Goal: Information Seeking & Learning: Learn about a topic

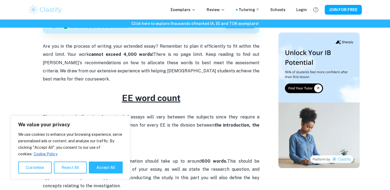
scroll to position [183, 0]
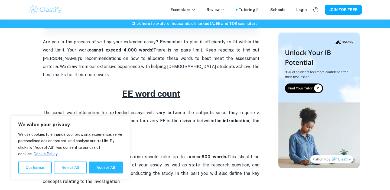
click at [184, 55] on p "Are you in the process of writing your extended essay? Remember to plan it effi…" at bounding box center [151, 58] width 217 height 41
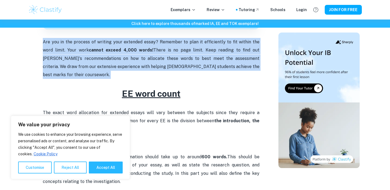
click at [184, 55] on p "Are you in the process of writing your extended essay? Remember to plan it effi…" at bounding box center [151, 58] width 217 height 41
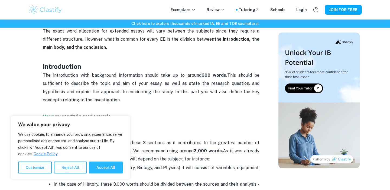
scroll to position [266, 0]
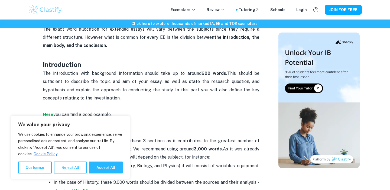
click at [175, 70] on p "The introduction with background information should take up to around 600 words…" at bounding box center [151, 98] width 217 height 58
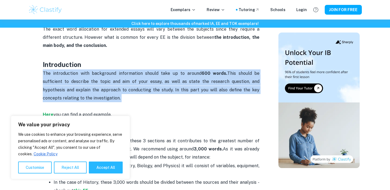
click at [175, 70] on p "The introduction with background information should take up to around 600 words…" at bounding box center [151, 98] width 217 height 58
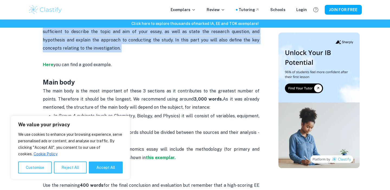
scroll to position [321, 0]
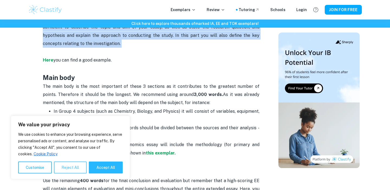
click at [63, 171] on button "Reject All" at bounding box center [70, 168] width 33 height 12
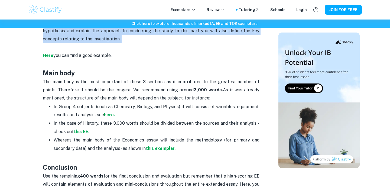
scroll to position [319, 0]
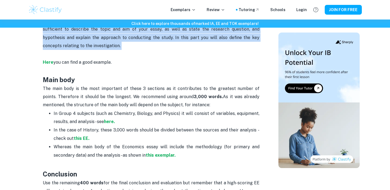
click at [131, 89] on p "The main body is the most important of these 3 sections as it contributes to th…" at bounding box center [151, 97] width 217 height 25
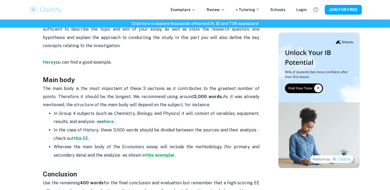
click at [131, 89] on p "The main body is the most important of these 3 sections as it contributes to th…" at bounding box center [151, 97] width 217 height 25
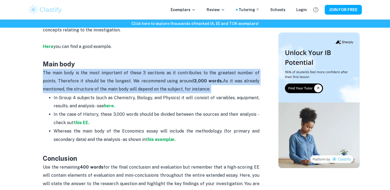
scroll to position [335, 0]
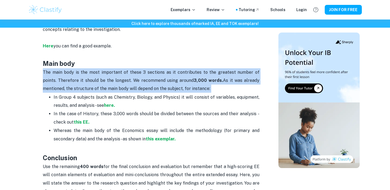
click at [131, 93] on p "In Group 4 subjects (such as Chemistry, Biology, and Physics) it will consist o…" at bounding box center [157, 101] width 206 height 17
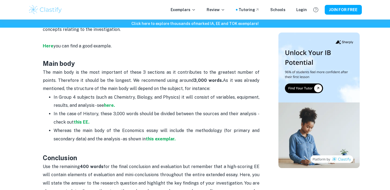
click at [131, 93] on p "In Group 4 subjects (such as Chemistry, Biology, and Physics) it will consist o…" at bounding box center [157, 101] width 206 height 17
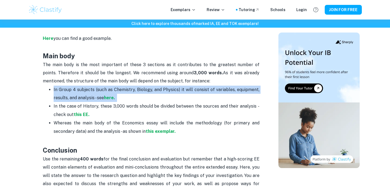
scroll to position [343, 0]
click at [146, 102] on p "In the case of History, these 3,000 words should be divided between the sources…" at bounding box center [157, 110] width 206 height 17
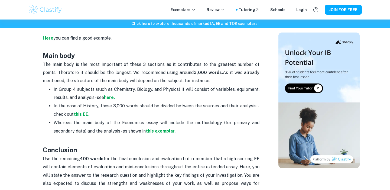
click at [146, 102] on p "In the case of History, these 3,000 words should be divided between the sources…" at bounding box center [157, 110] width 206 height 17
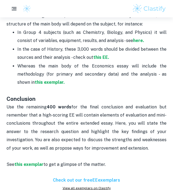
scroll to position [426, 0]
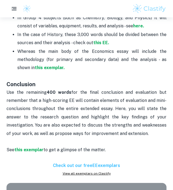
click at [93, 162] on h6 "Check out our free EE exemplars" at bounding box center [87, 165] width 160 height 7
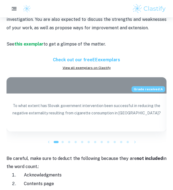
scroll to position [533, 0]
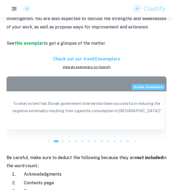
click at [105, 100] on p "To what extent has Slovak government intervention been successful in reducing t…" at bounding box center [86, 112] width 151 height 24
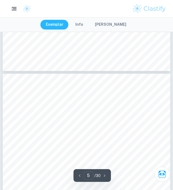
scroll to position [905, 0]
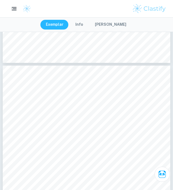
type input "3"
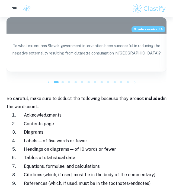
scroll to position [567, 0]
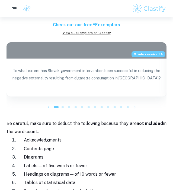
click at [62, 106] on span at bounding box center [63, 107] width 2 height 2
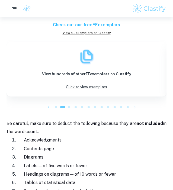
click at [67, 104] on div at bounding box center [69, 107] width 7 height 7
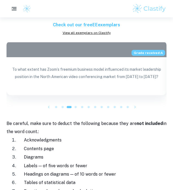
click at [64, 66] on p "To what extent has Zoom’s freemium business model influenced its market leaders…" at bounding box center [86, 78] width 151 height 24
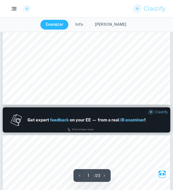
type input "2"
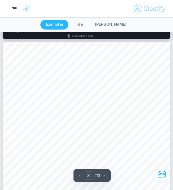
scroll to position [232, 0]
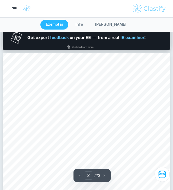
scroll to position [567, 0]
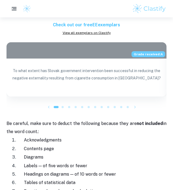
click at [69, 106] on span at bounding box center [69, 107] width 2 height 2
click at [75, 106] on span at bounding box center [76, 107] width 2 height 2
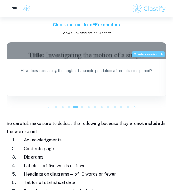
click at [83, 104] on div at bounding box center [82, 107] width 7 height 7
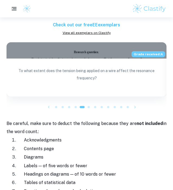
click at [89, 106] on span at bounding box center [89, 107] width 2 height 2
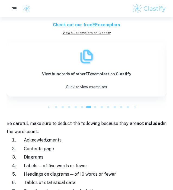
click at [95, 106] on span at bounding box center [95, 107] width 2 height 2
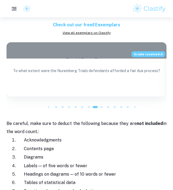
click at [102, 106] on span at bounding box center [102, 107] width 2 height 2
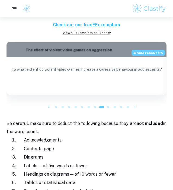
click at [94, 66] on p "To what extent do violent video-games increase aggressive behaviour in adolesce…" at bounding box center [86, 78] width 150 height 24
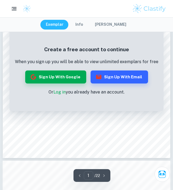
scroll to position [94, 0]
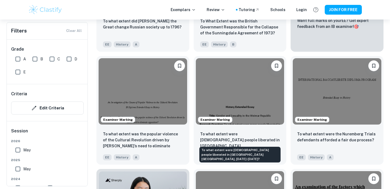
scroll to position [245, 0]
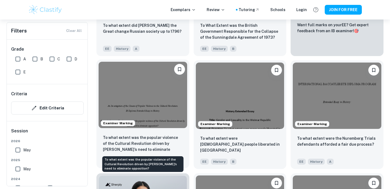
click at [144, 140] on p "To what extent was the popular violence of the Cultural Revolution driven by [P…" at bounding box center [143, 144] width 80 height 18
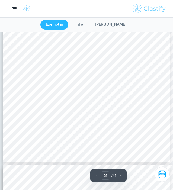
scroll to position [592, 0]
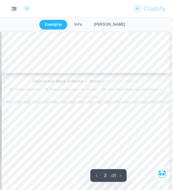
type input "3"
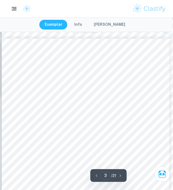
scroll to position [521, 1]
